Goal: Transaction & Acquisition: Purchase product/service

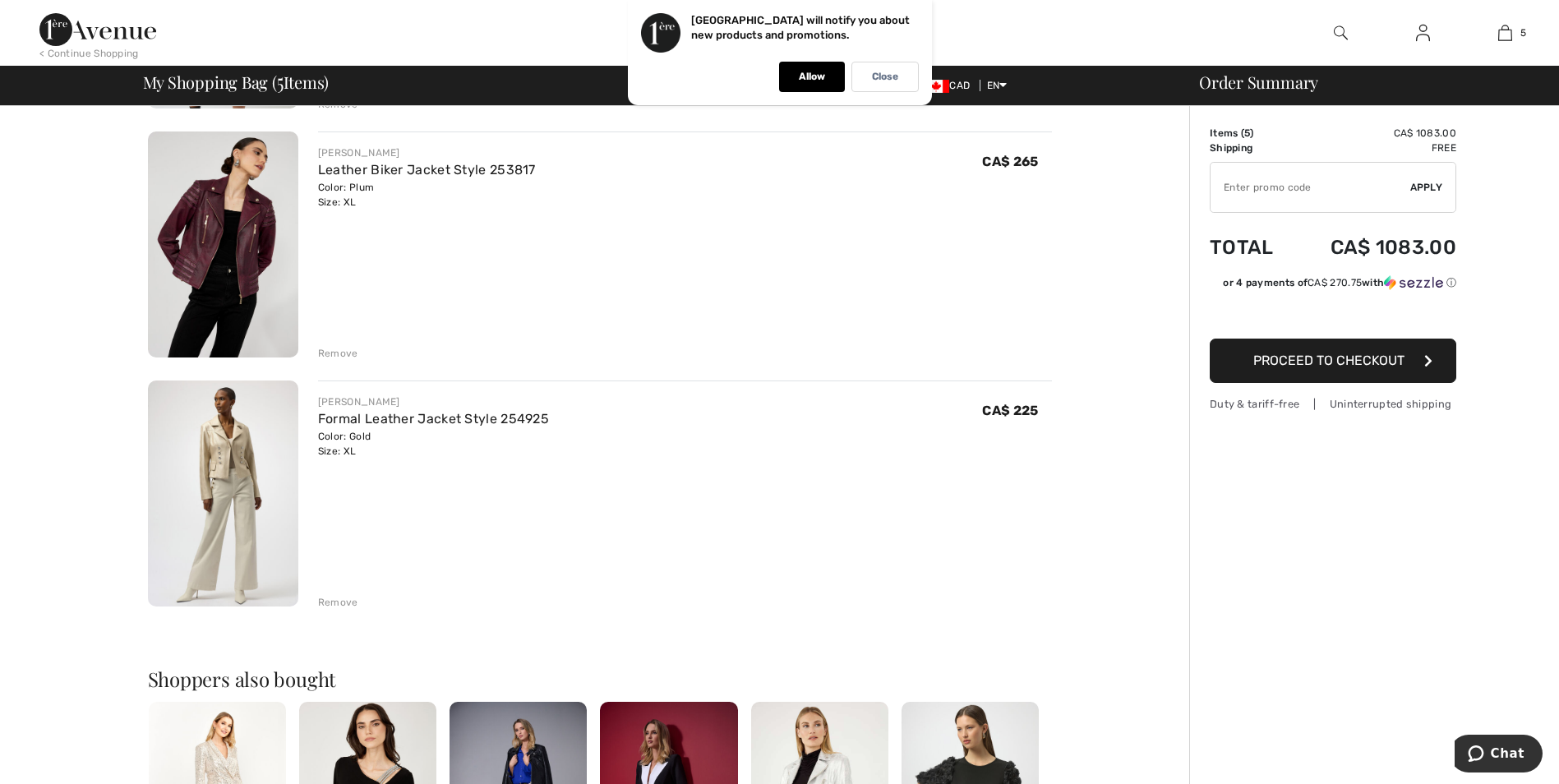
scroll to position [904, 0]
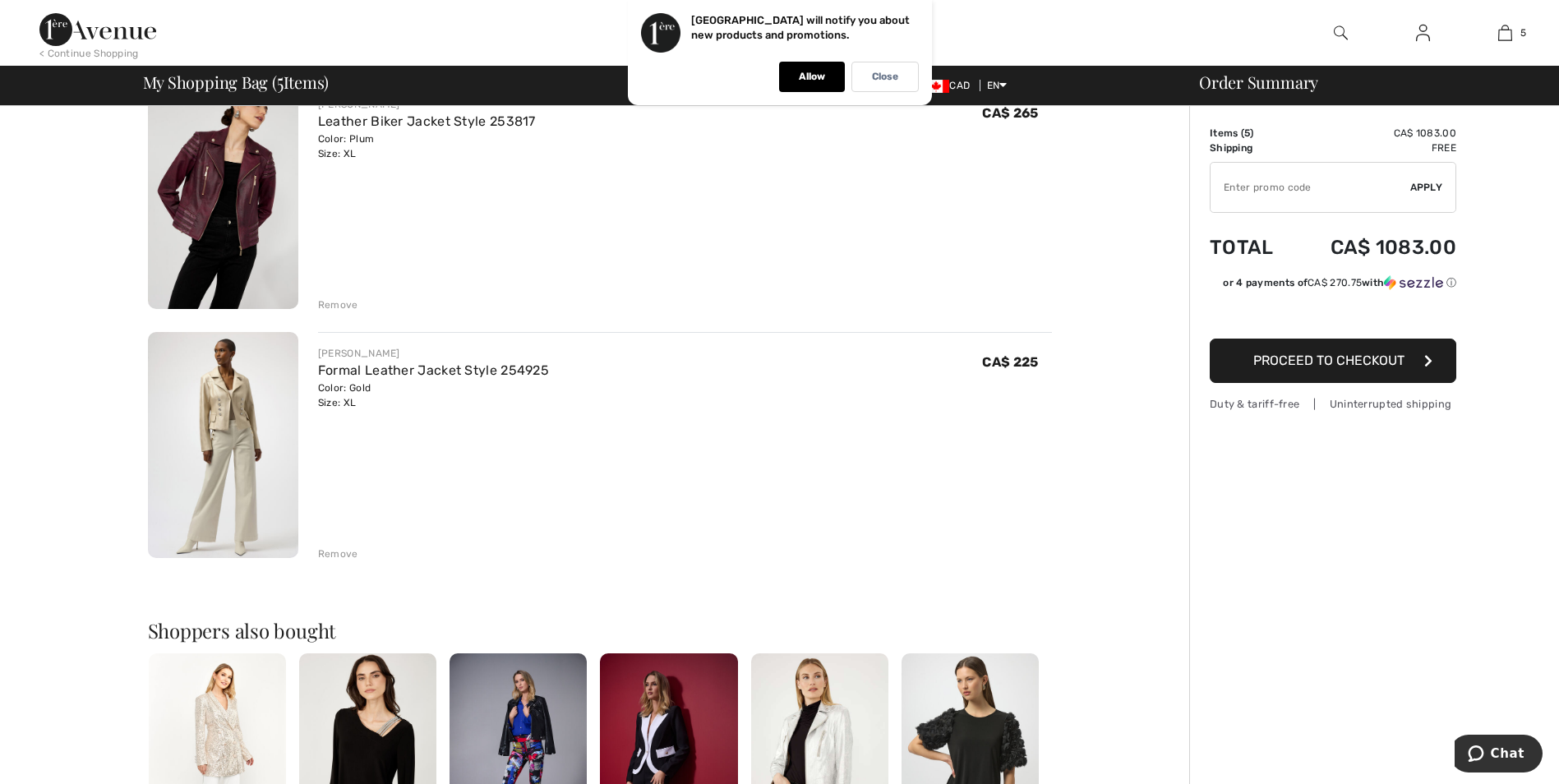
click at [247, 415] on img at bounding box center [223, 446] width 150 height 226
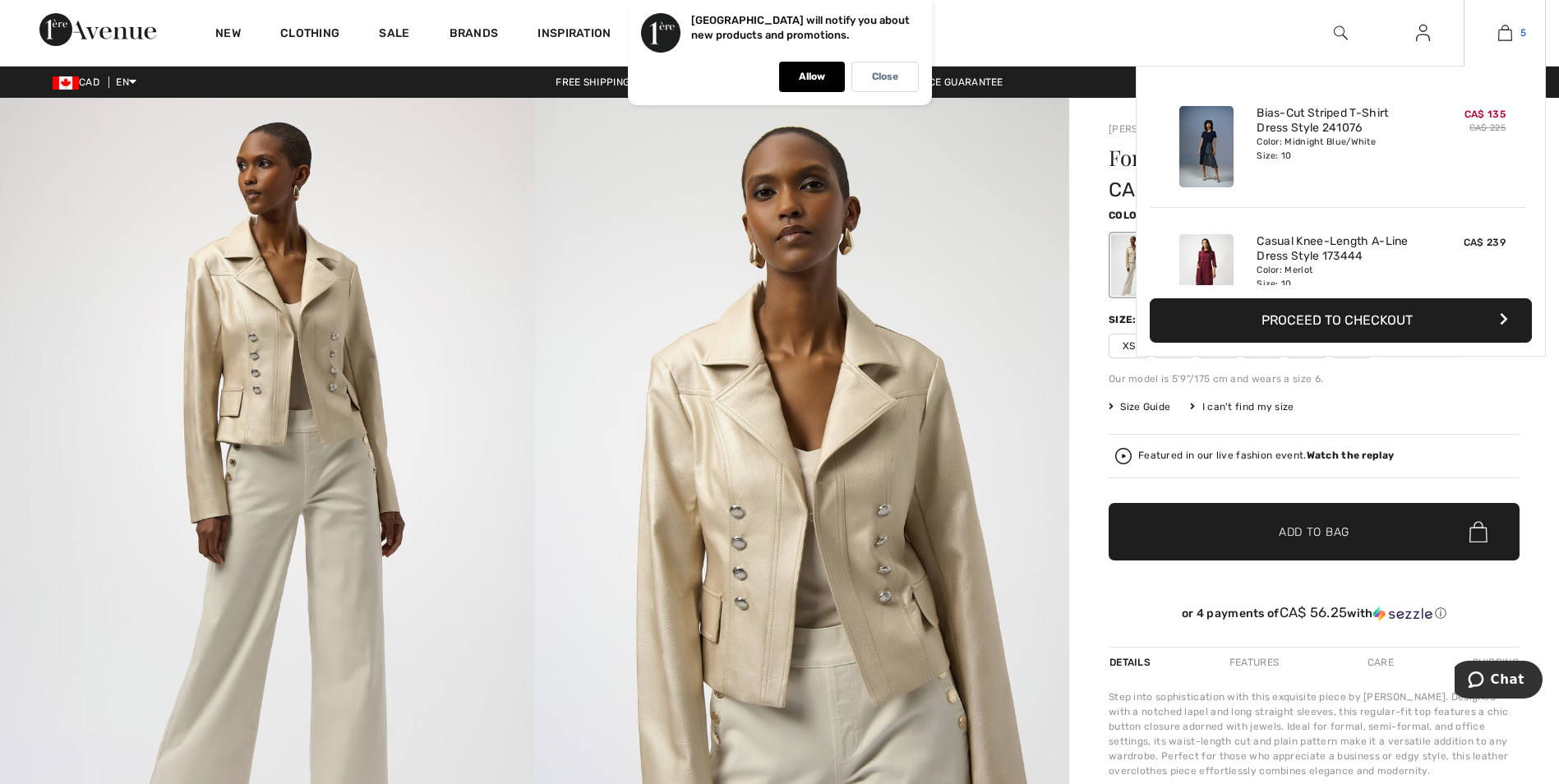
click at [1502, 34] on img at bounding box center [1505, 33] width 14 height 20
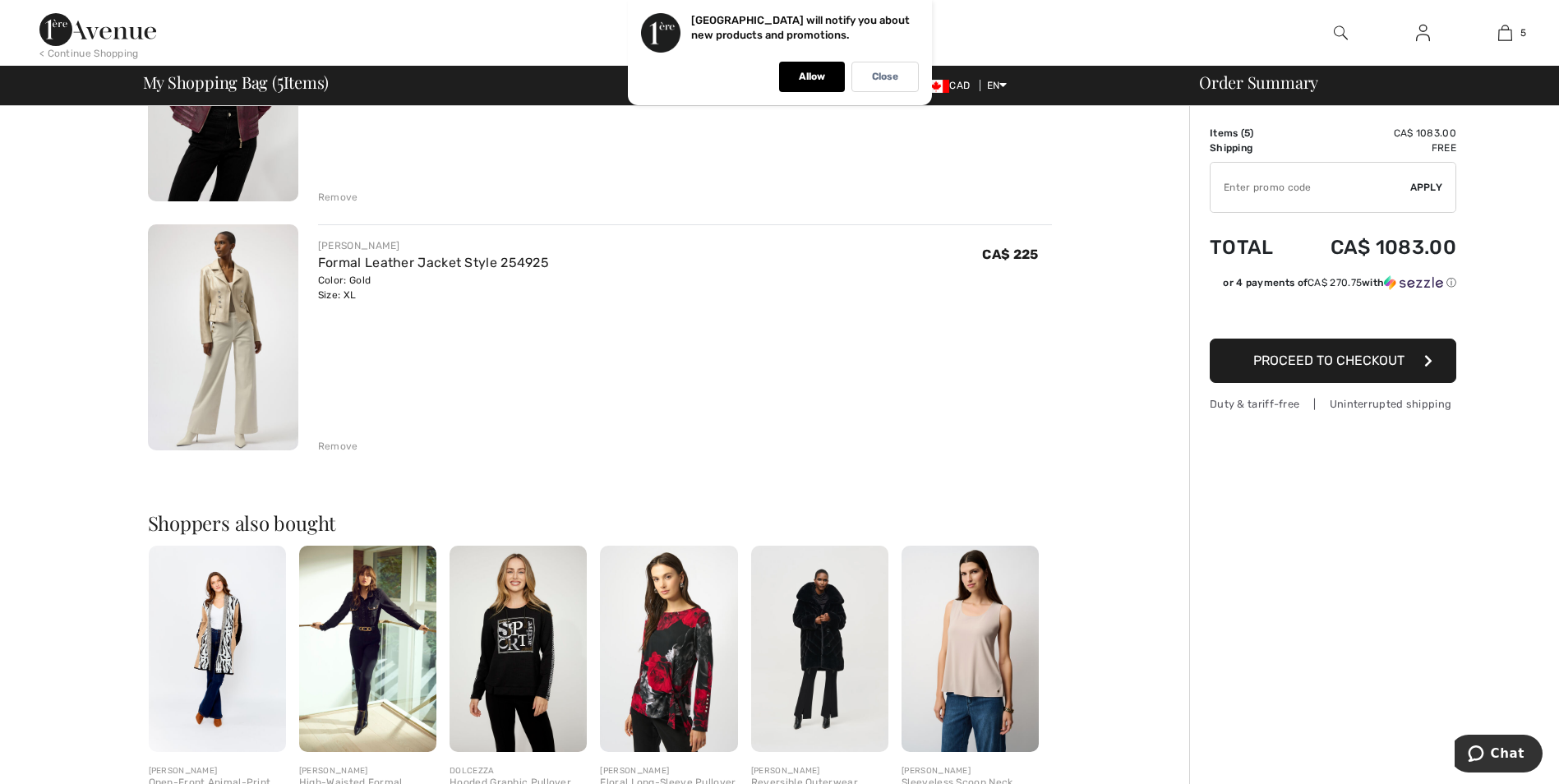
scroll to position [1150, 0]
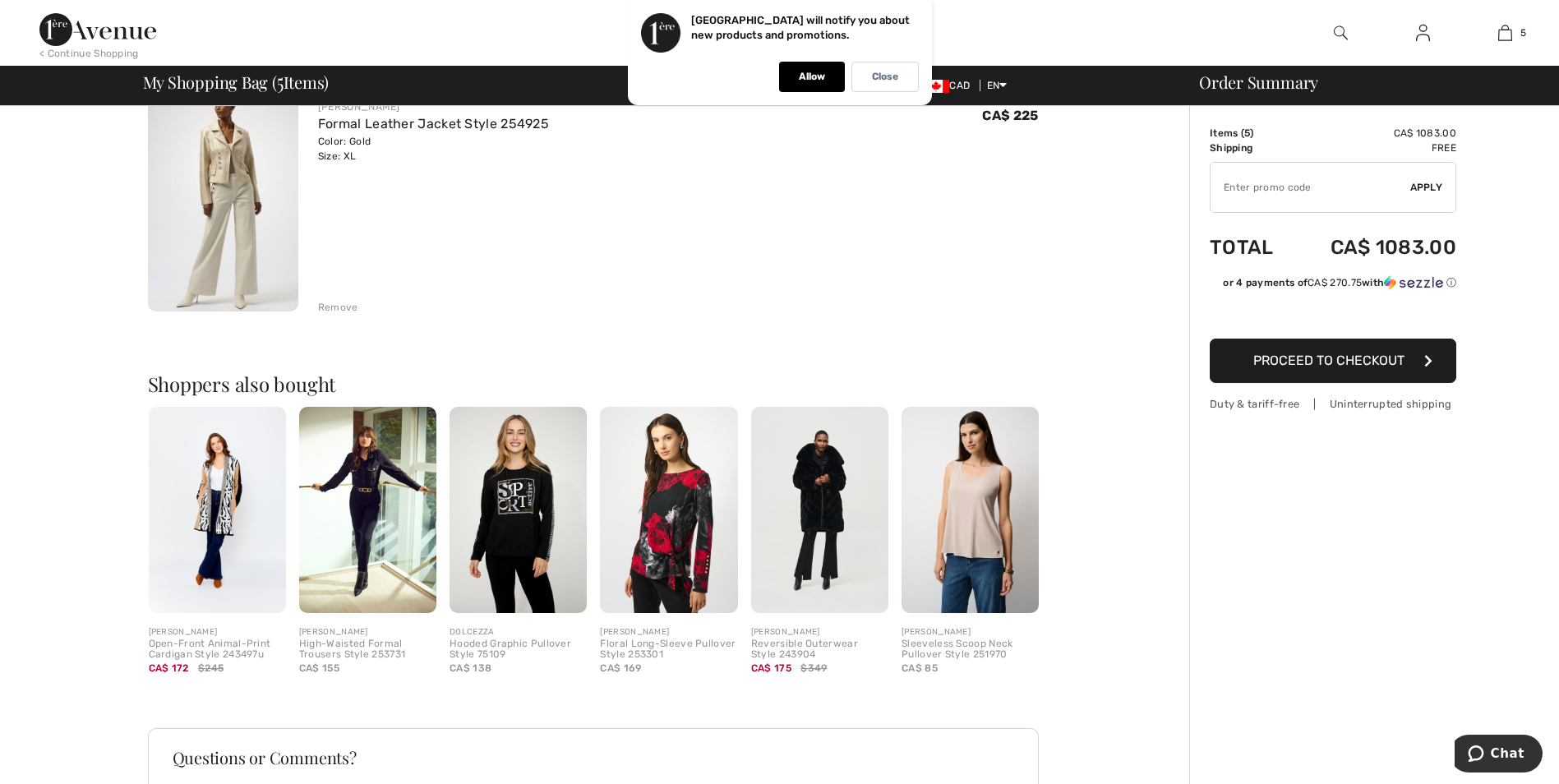
click at [240, 477] on img at bounding box center [217, 509] width 137 height 206
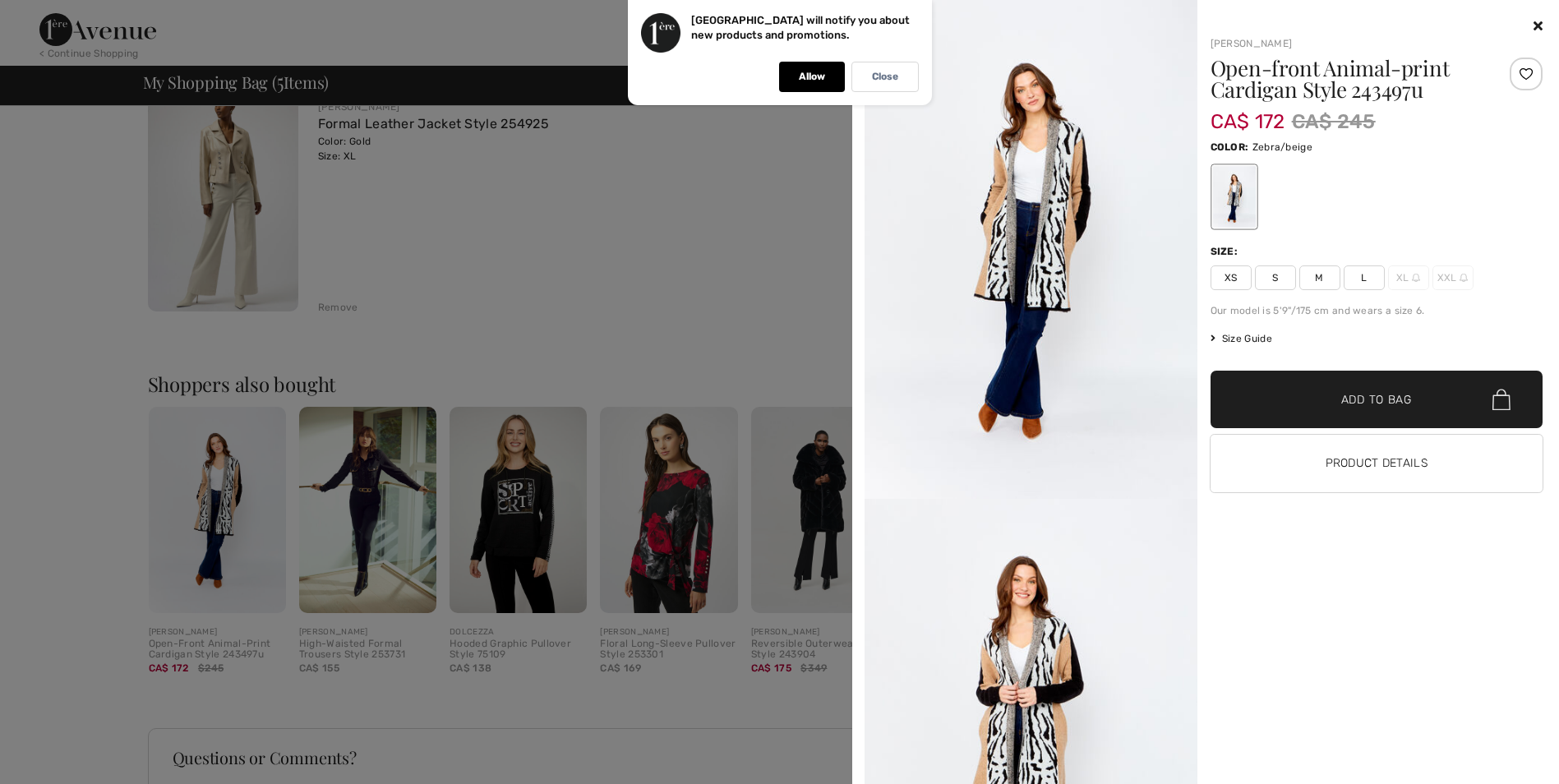
click at [1535, 20] on icon at bounding box center [1538, 25] width 9 height 13
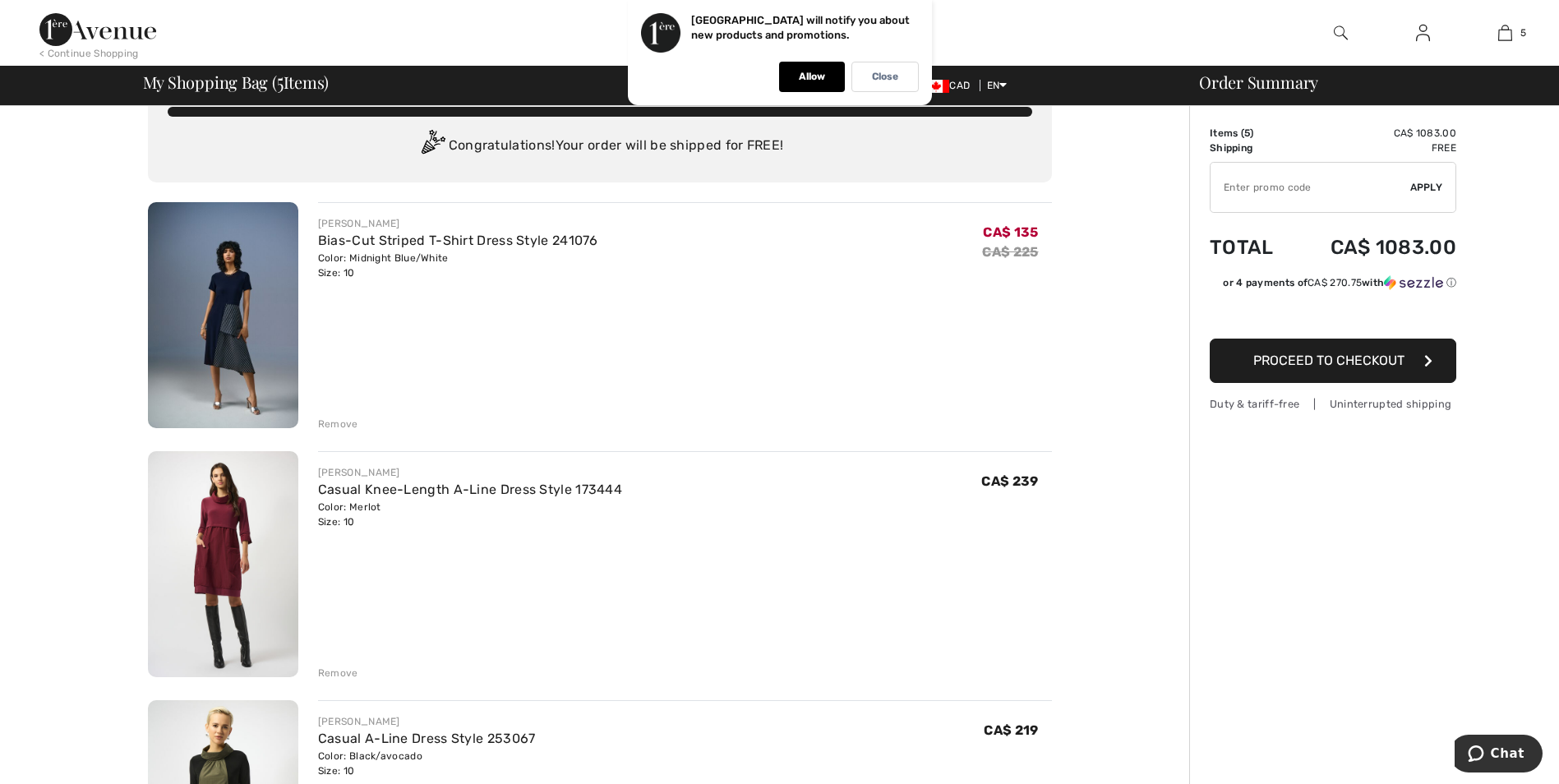
scroll to position [0, 0]
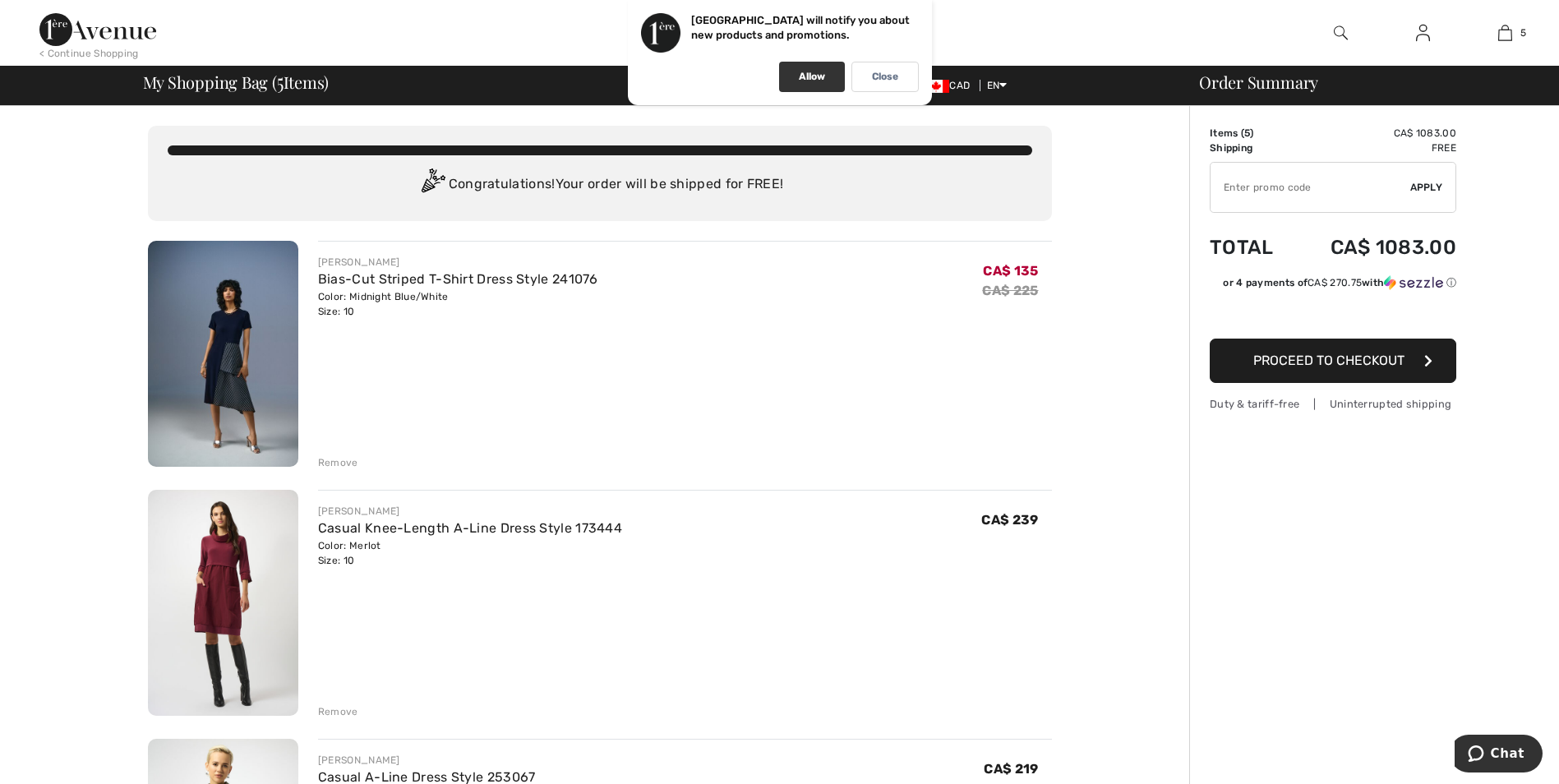
click at [827, 77] on div "Allow" at bounding box center [812, 76] width 66 height 30
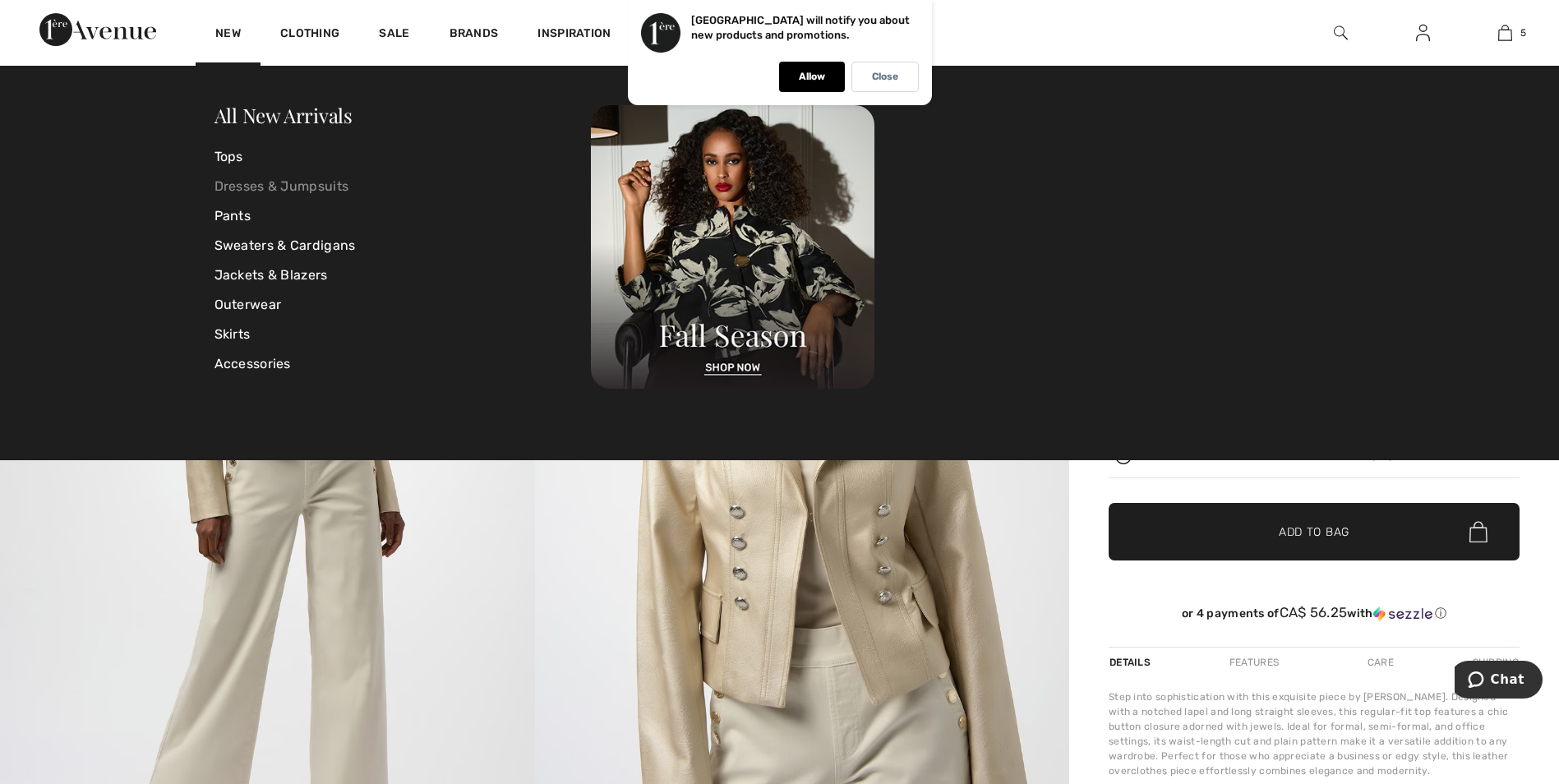
click at [244, 176] on link "Dresses & Jumpsuits" at bounding box center [402, 187] width 377 height 29
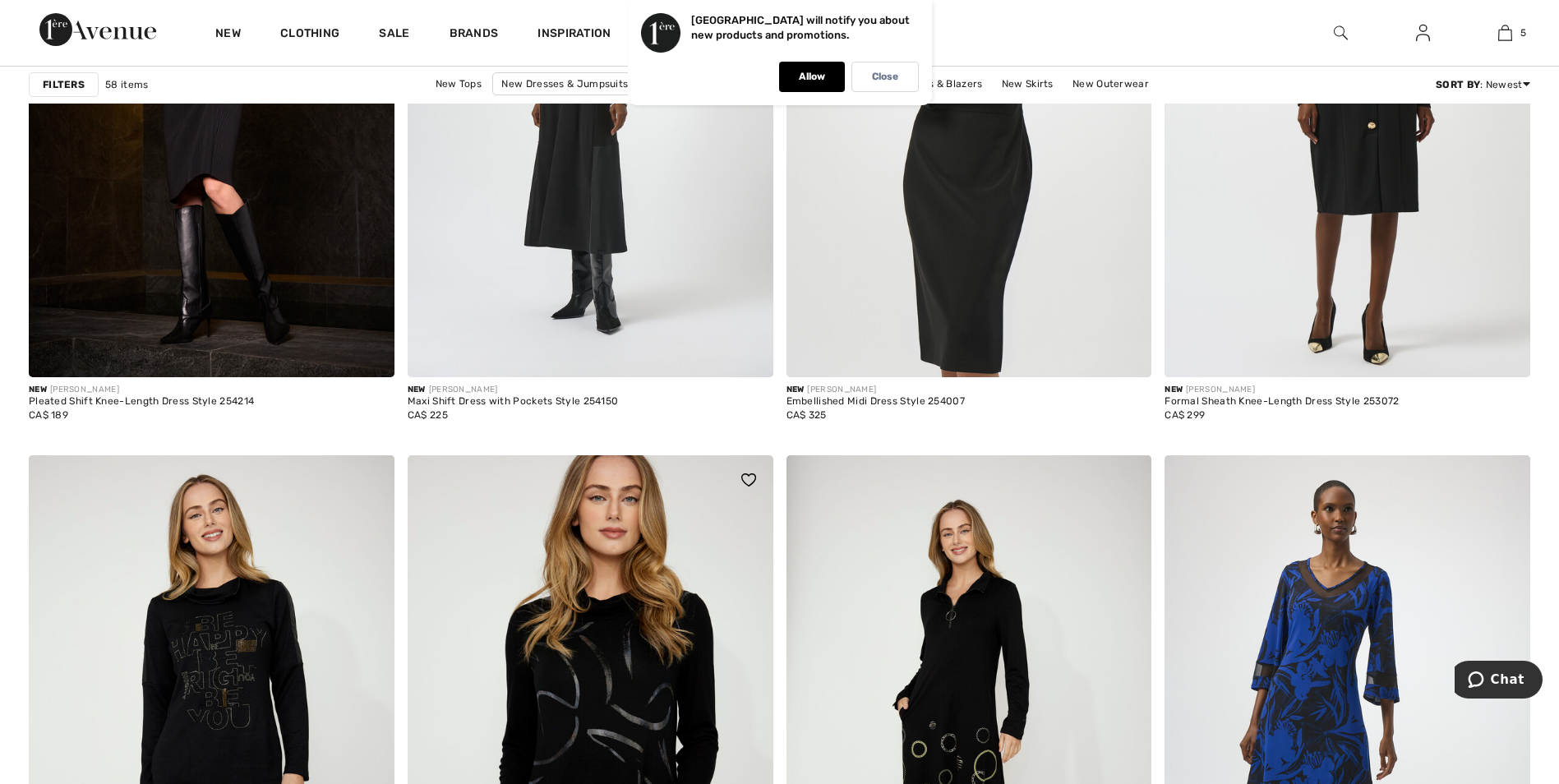
scroll to position [8546, 0]
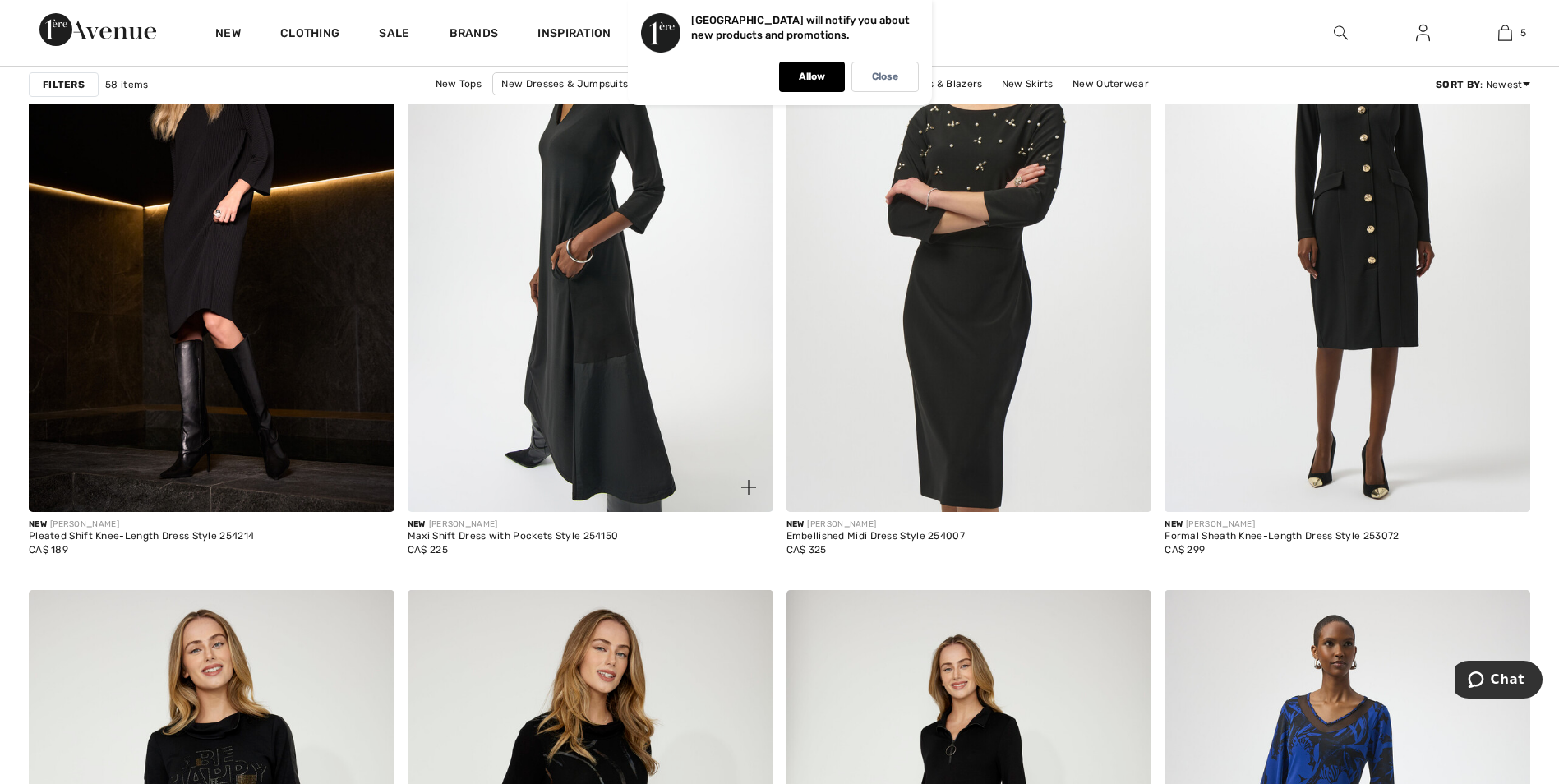
click at [557, 296] on img at bounding box center [591, 237] width 366 height 548
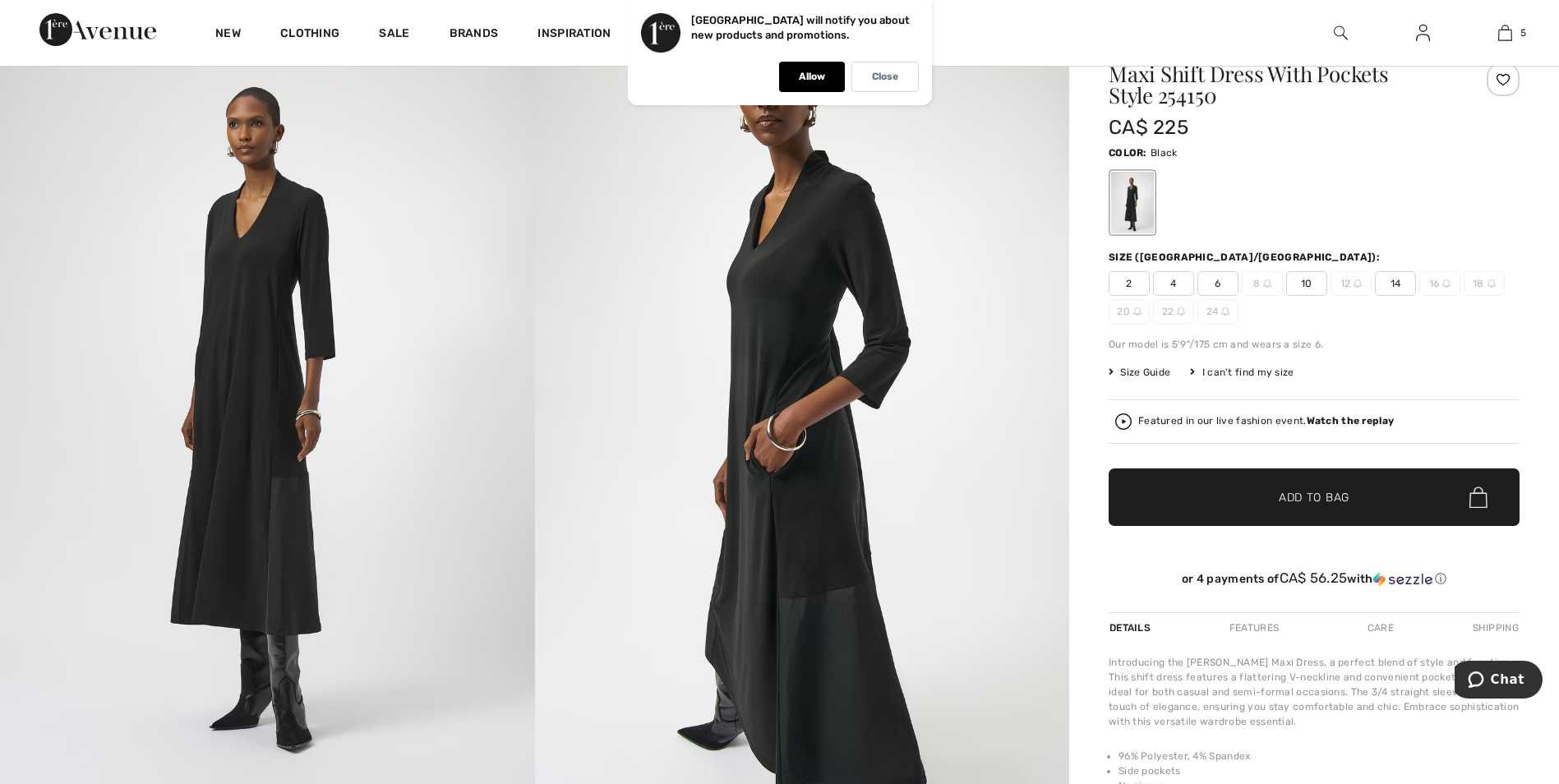
scroll to position [164, 0]
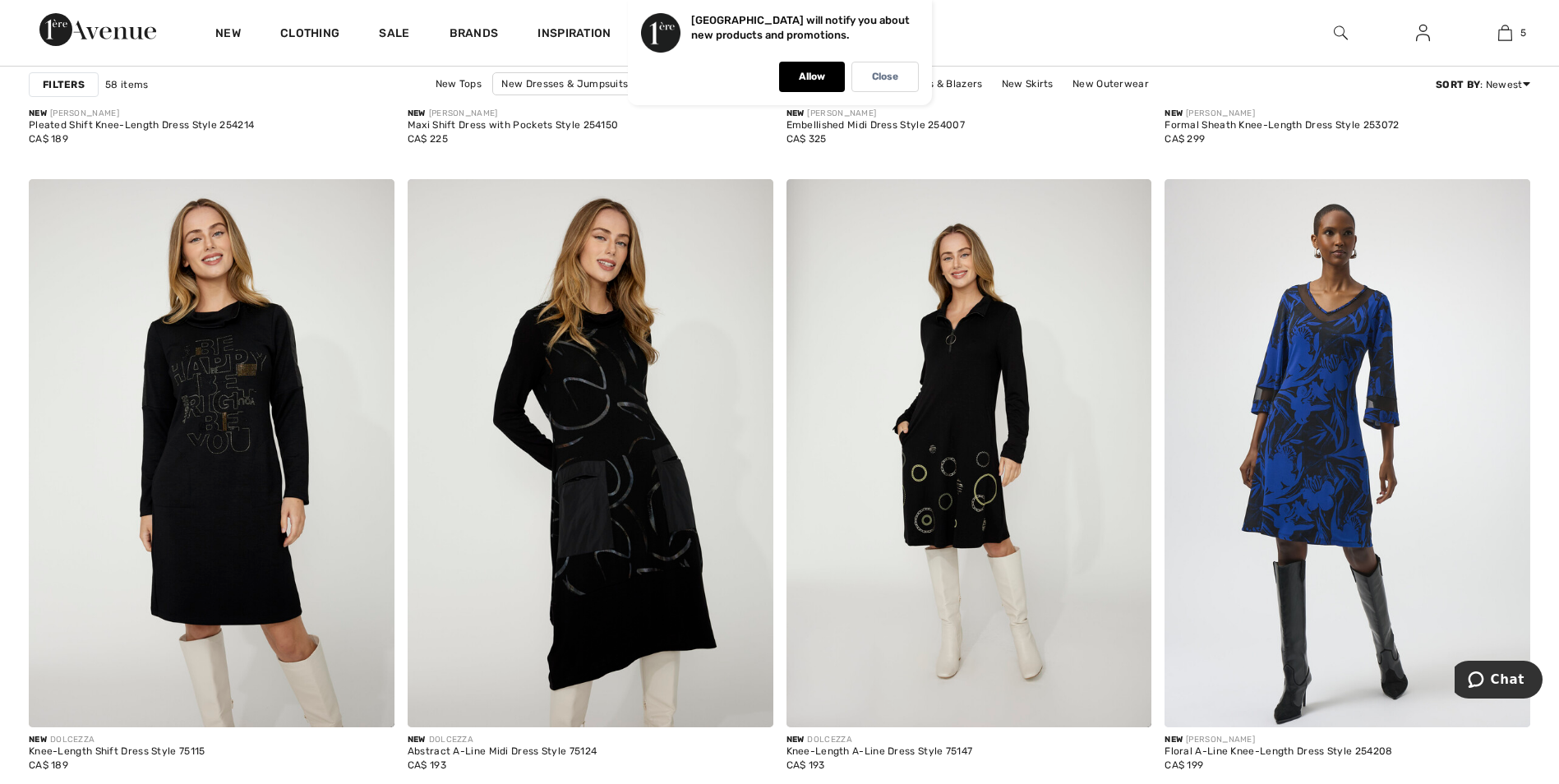
scroll to position [9450, 0]
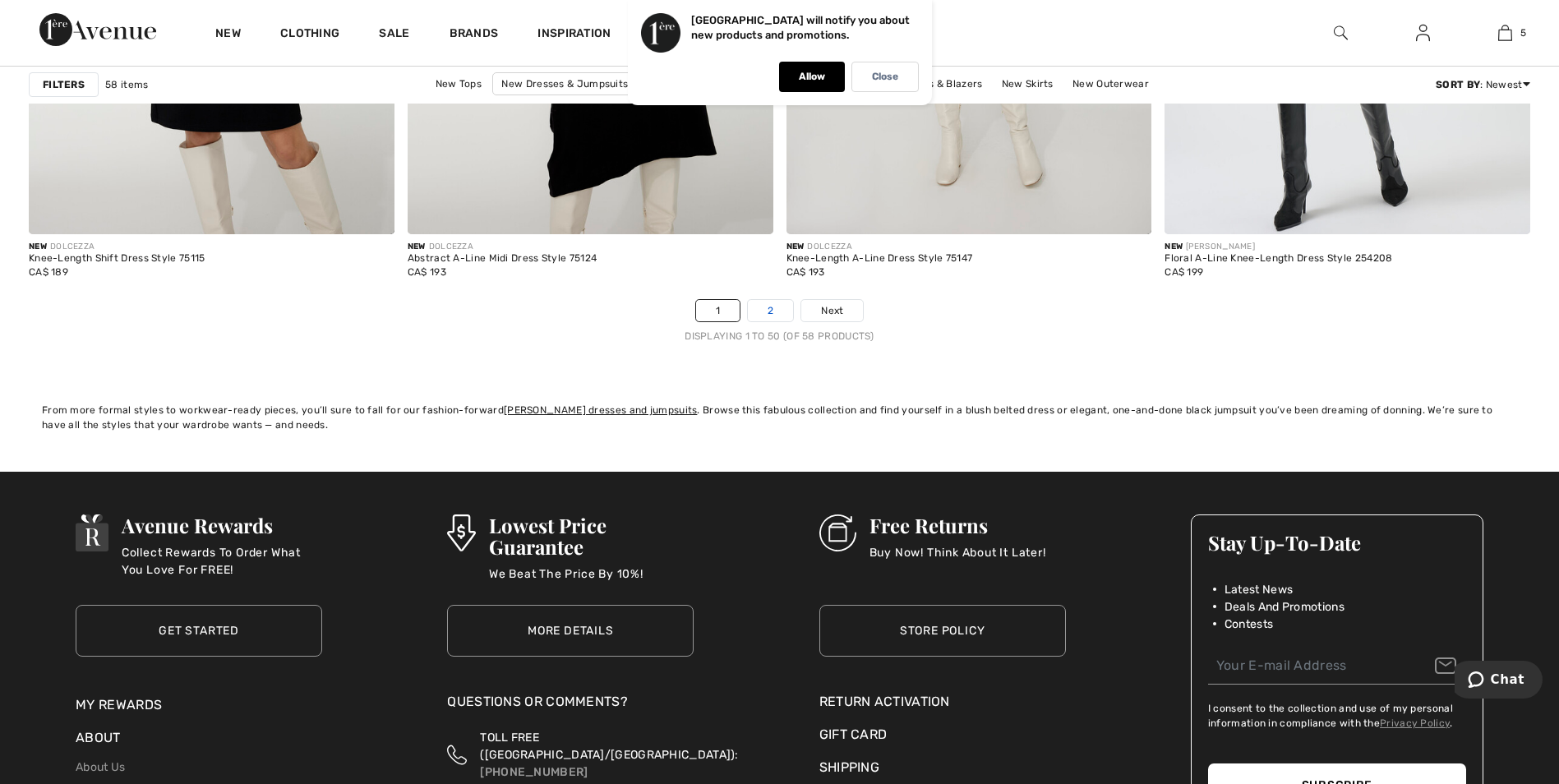
click at [775, 308] on link "2" at bounding box center [770, 310] width 45 height 22
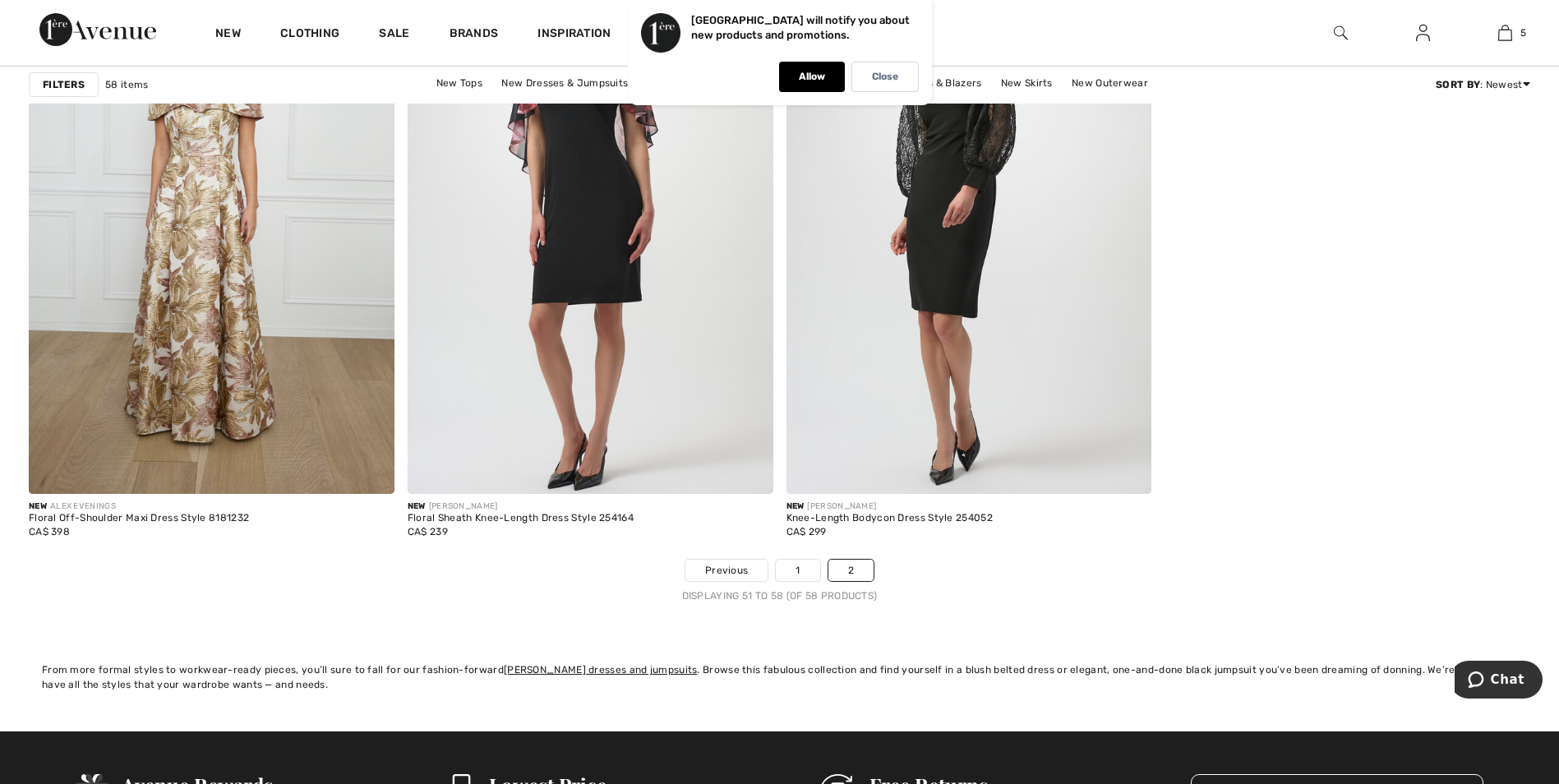
scroll to position [1808, 0]
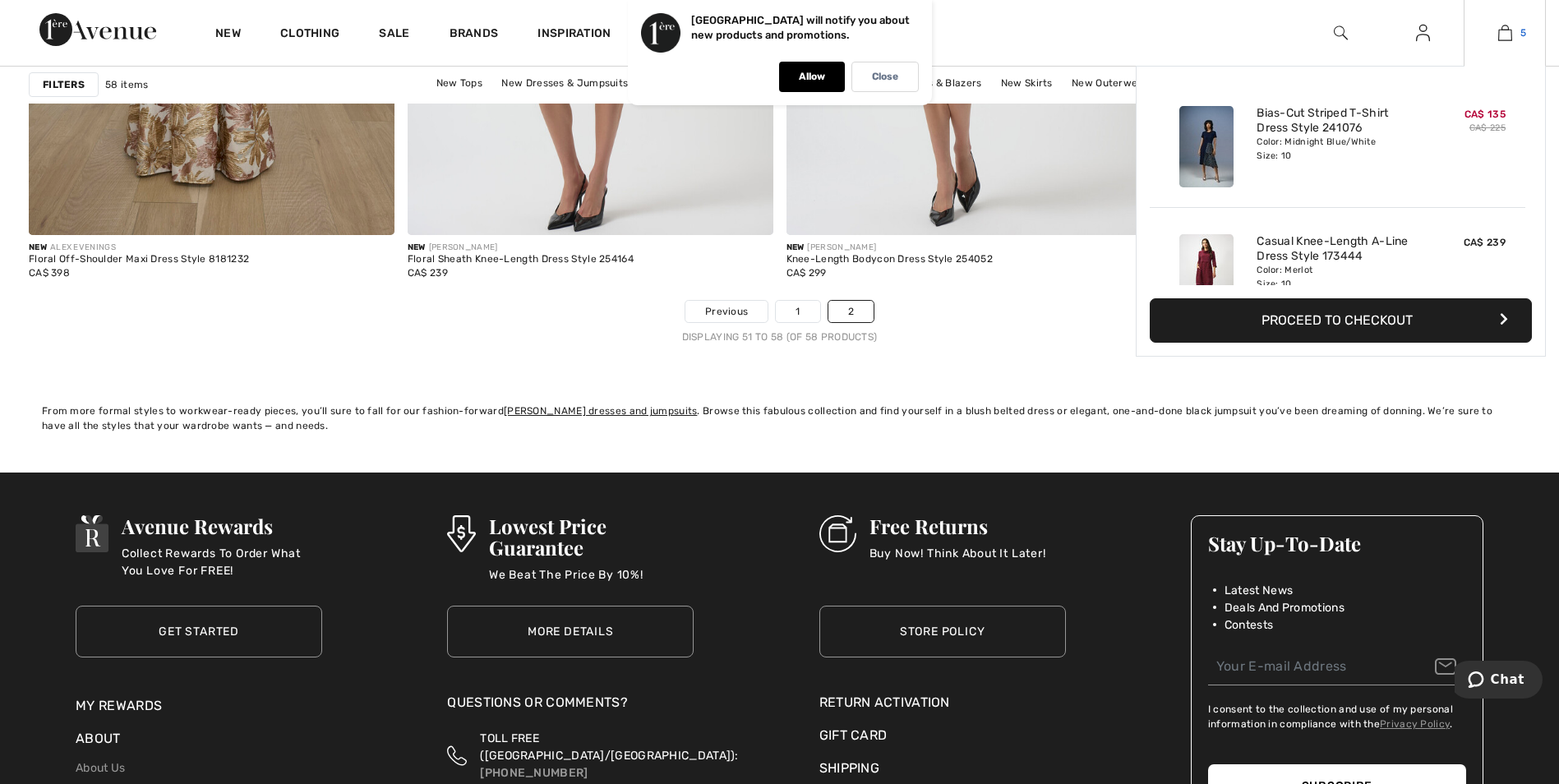
click at [1513, 28] on link "5" at bounding box center [1505, 33] width 80 height 20
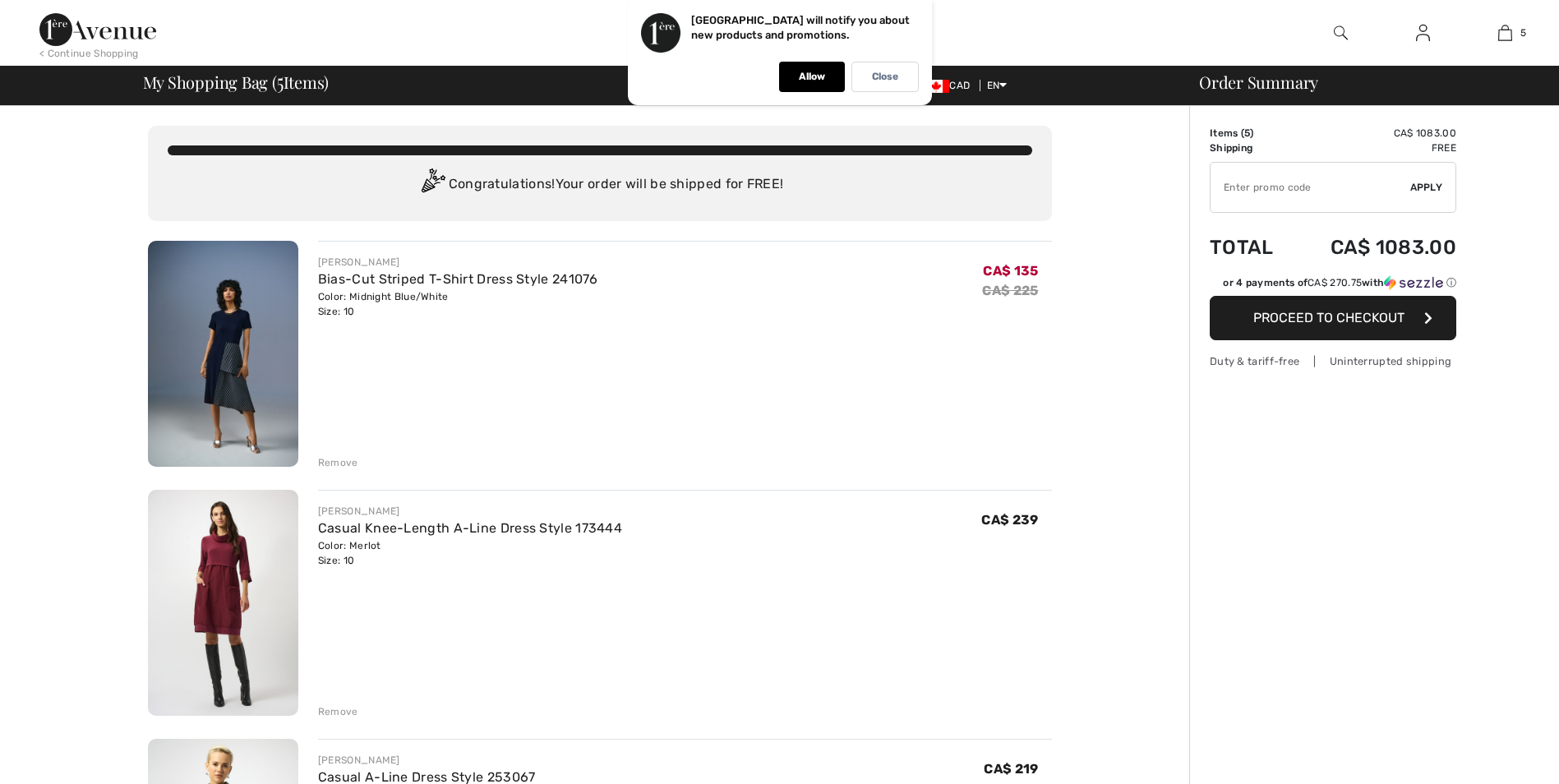
click at [213, 356] on img at bounding box center [223, 354] width 150 height 226
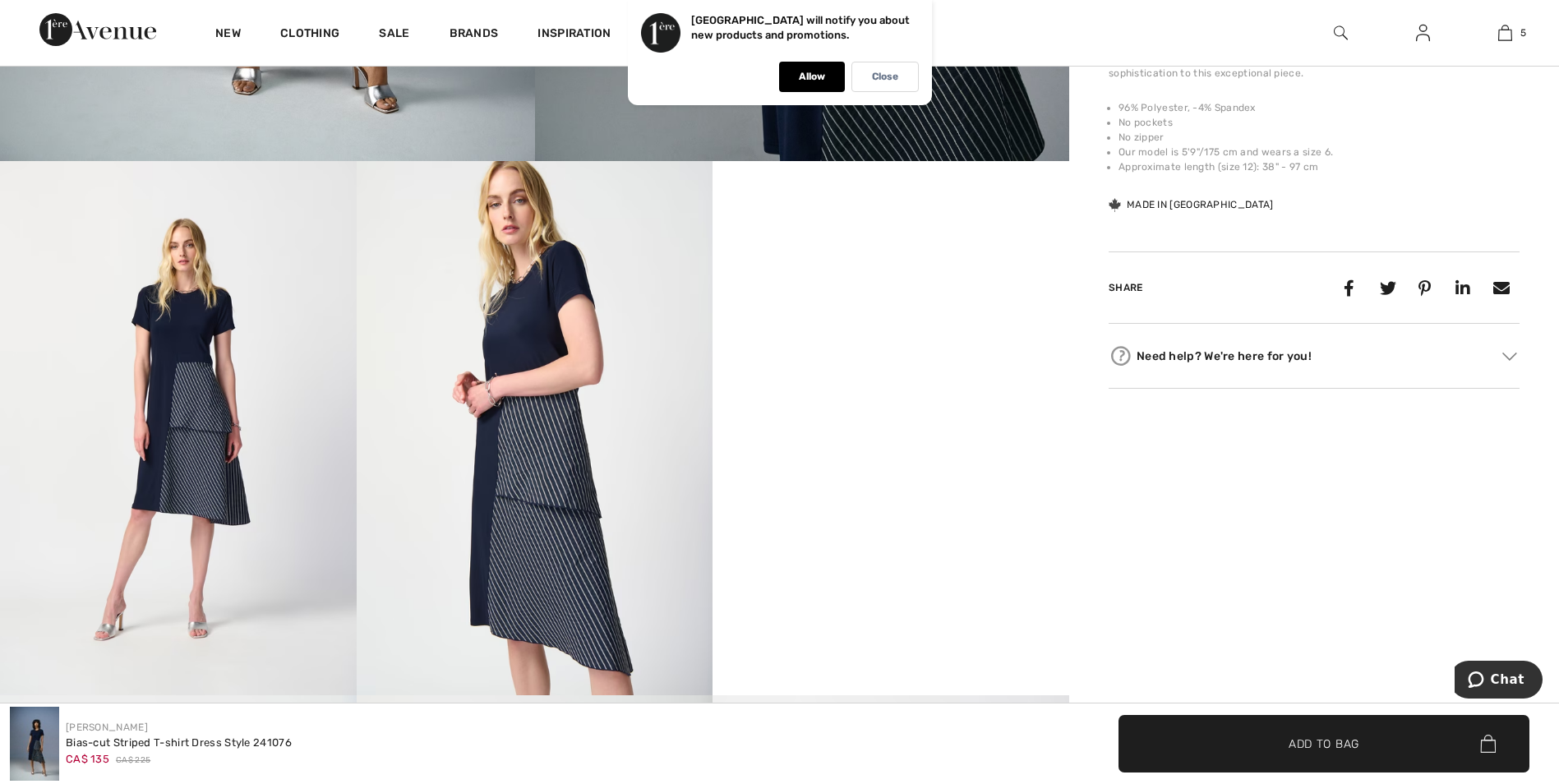
scroll to position [740, 0]
click at [859, 338] on video "Your browser does not support the video tag." at bounding box center [890, 250] width 357 height 179
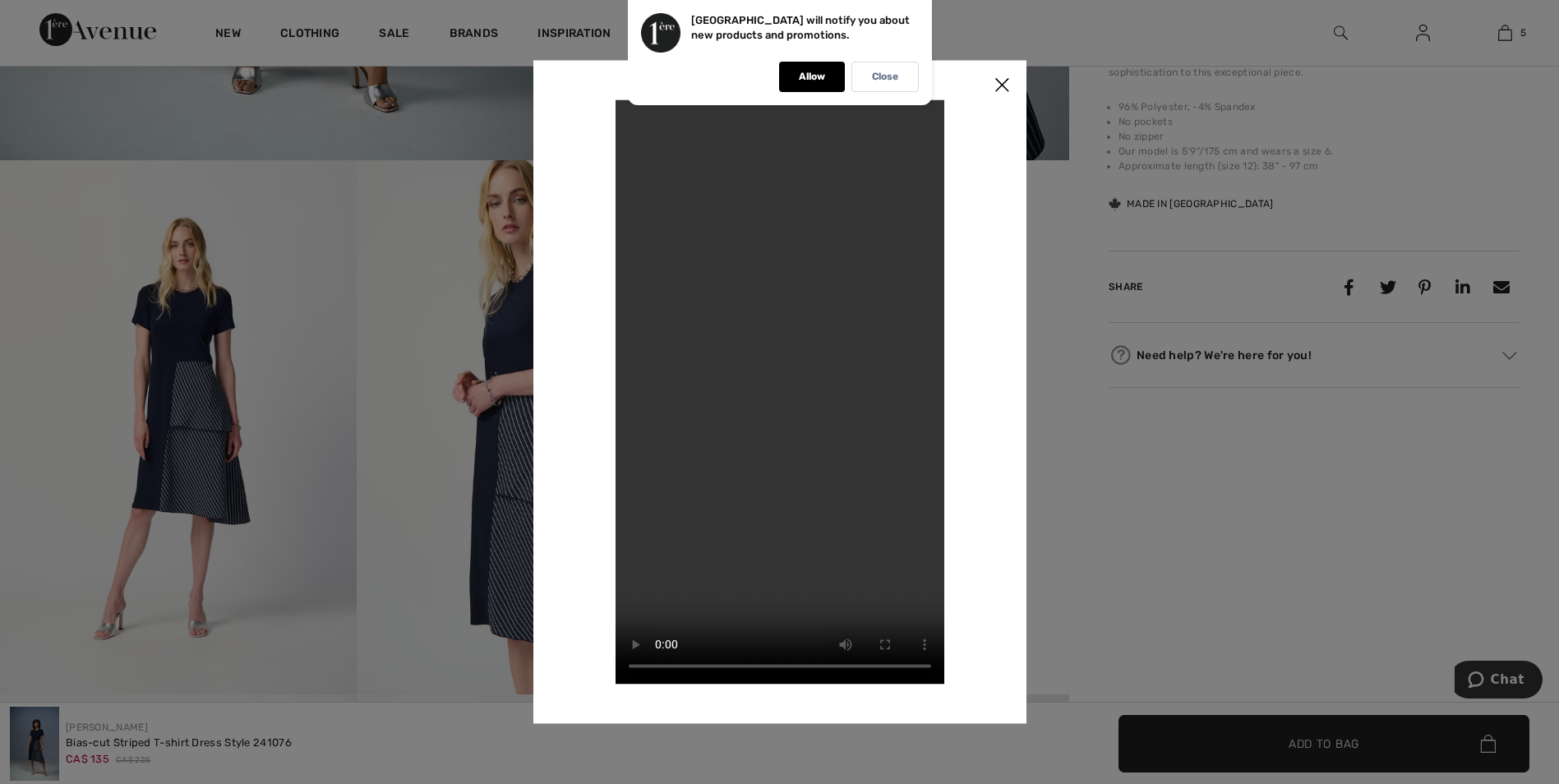
click at [999, 86] on img at bounding box center [1002, 85] width 49 height 51
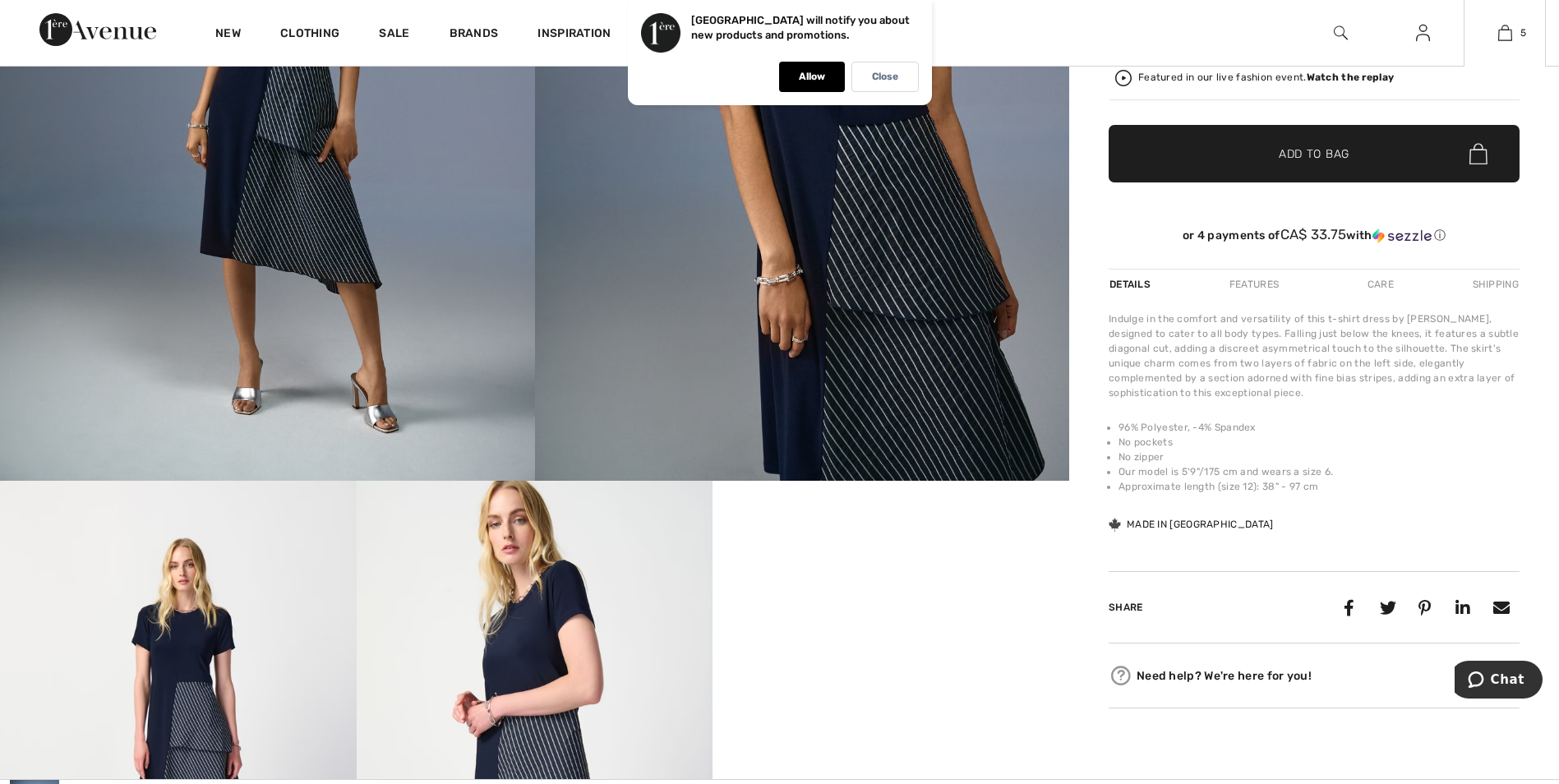
scroll to position [411, 0]
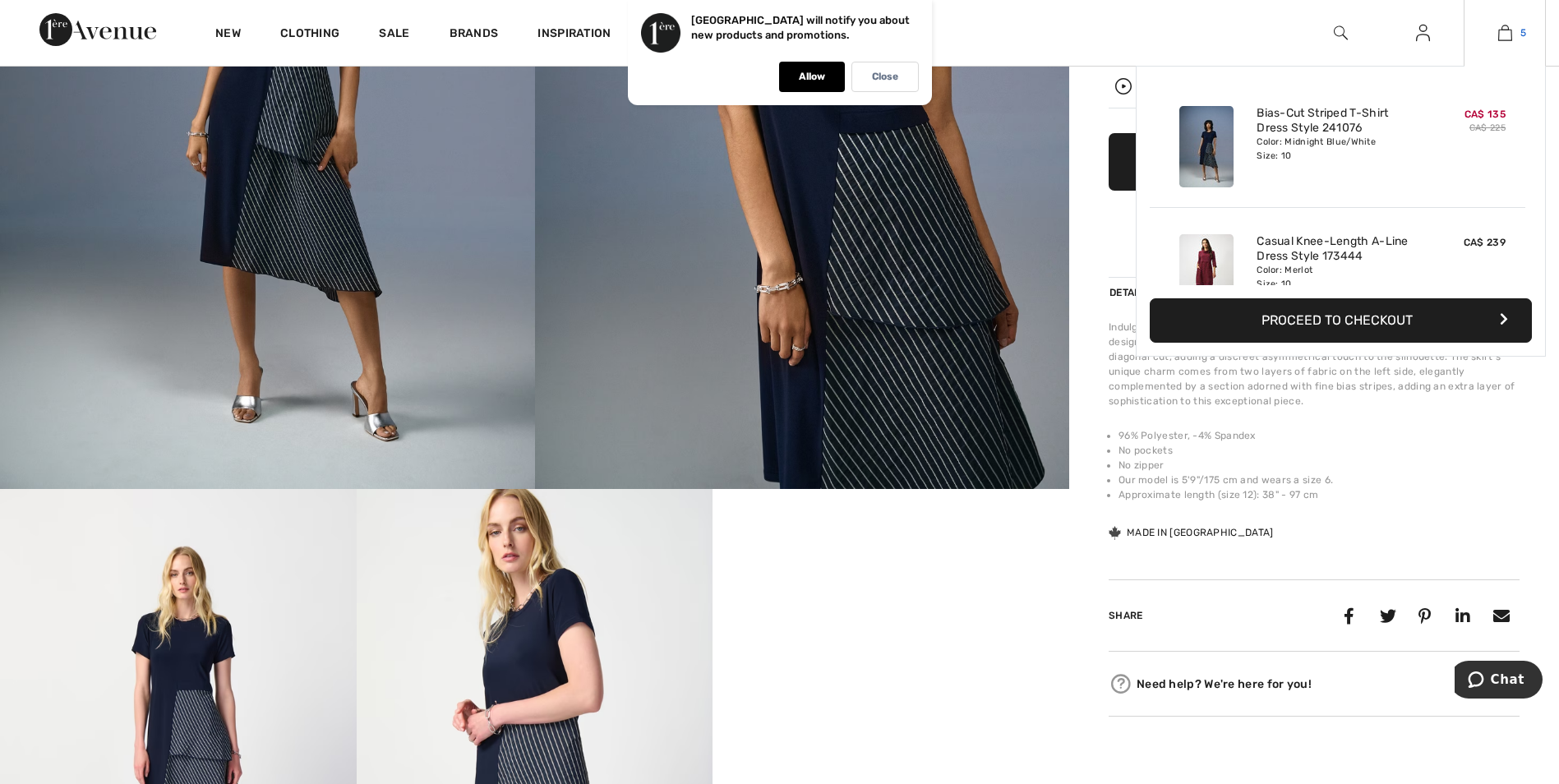
click at [1512, 33] on link "5" at bounding box center [1505, 33] width 80 height 20
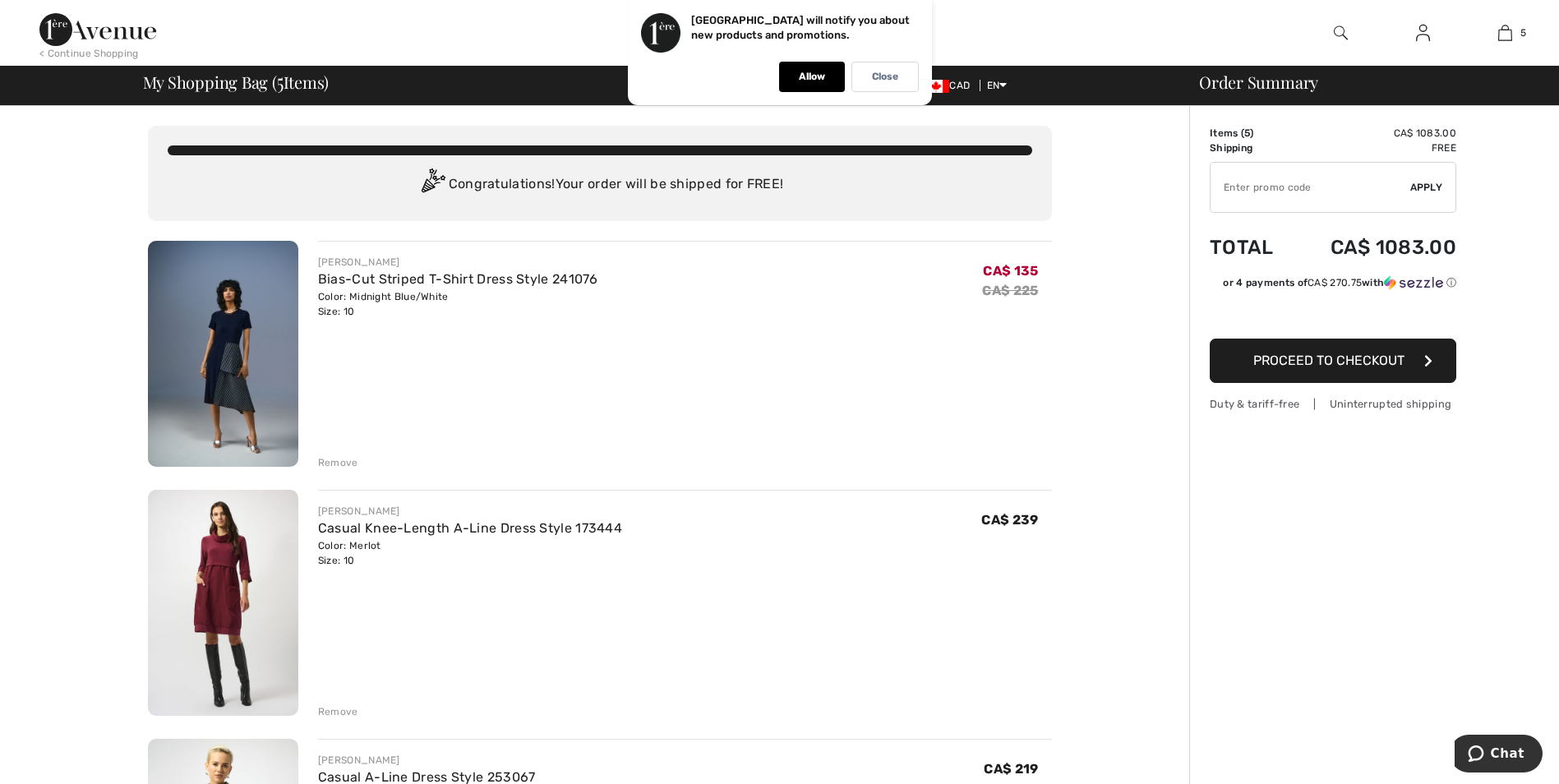
click at [205, 571] on img at bounding box center [223, 603] width 150 height 226
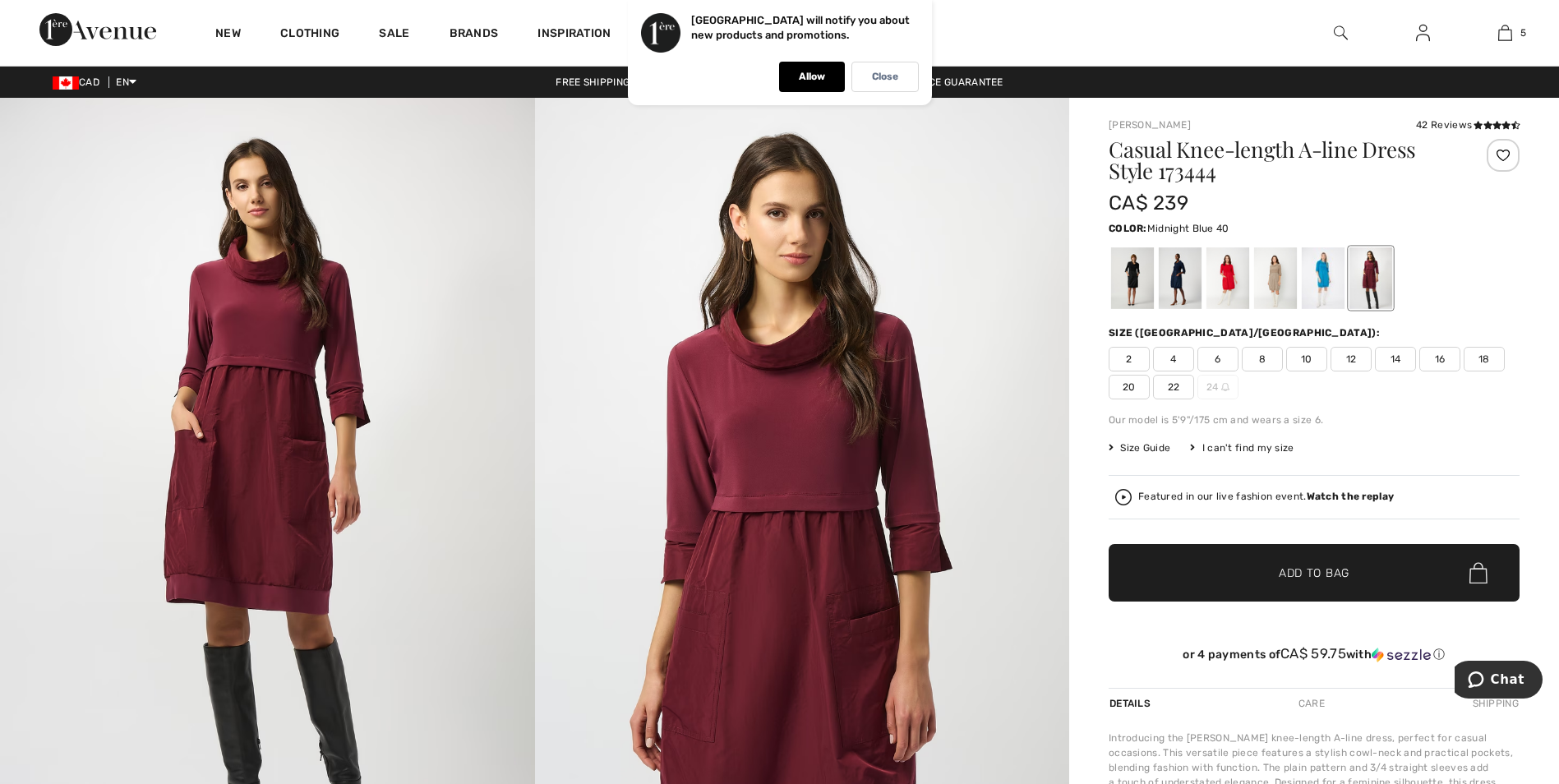
click at [1173, 275] on div at bounding box center [1180, 277] width 42 height 61
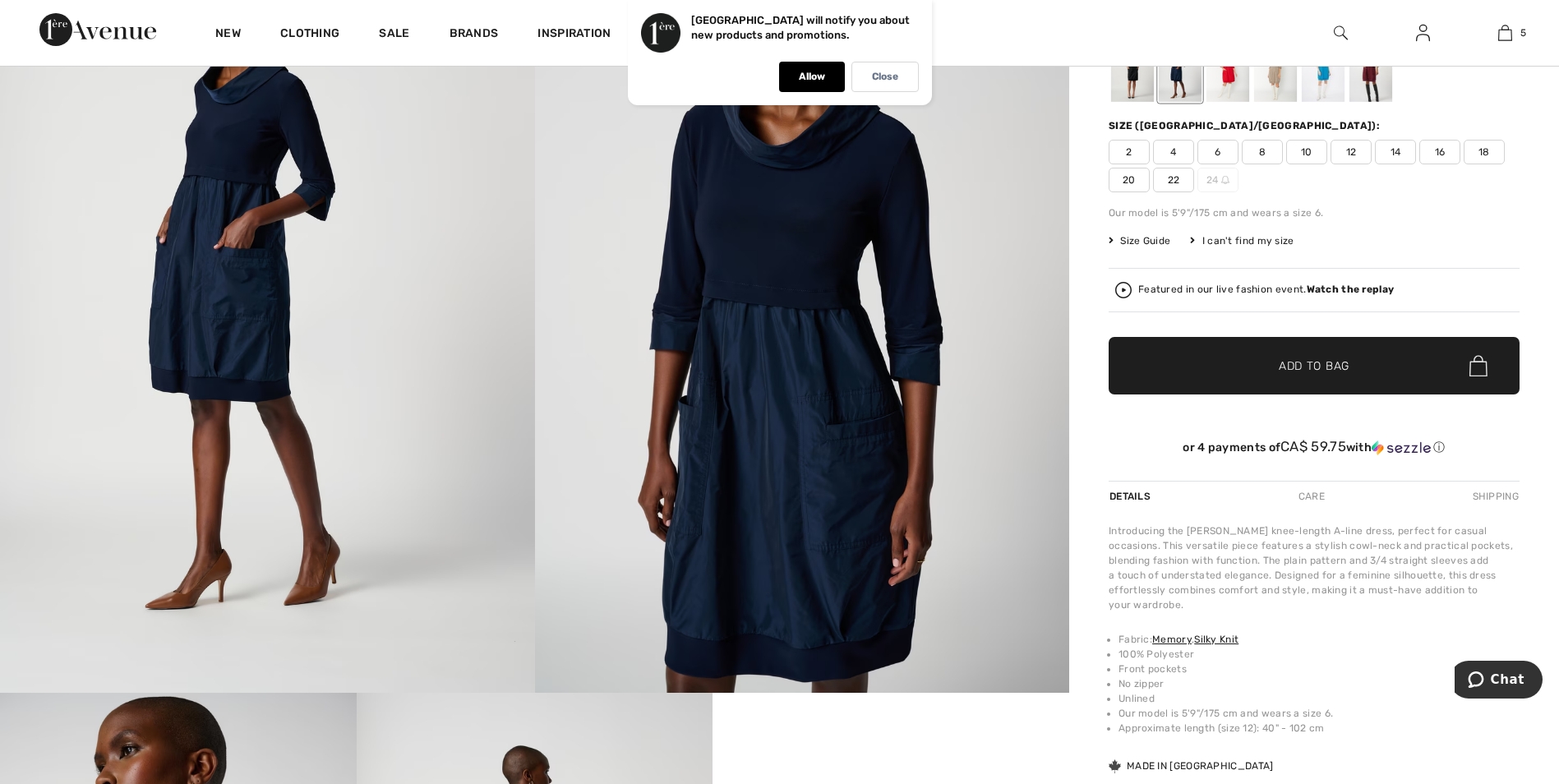
scroll to position [247, 0]
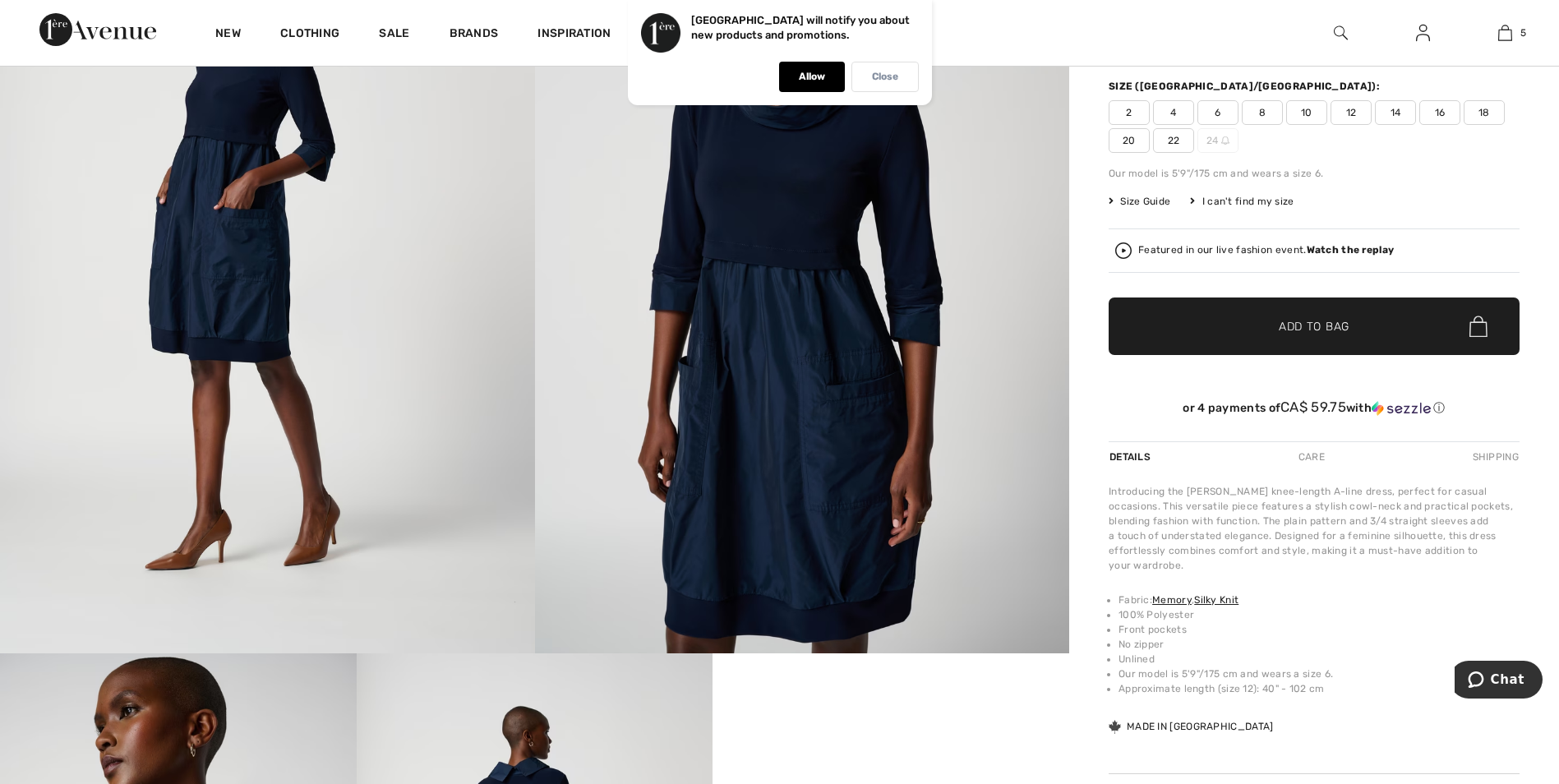
click at [890, 78] on p "Close" at bounding box center [885, 77] width 26 height 12
